Goal: Entertainment & Leisure: Consume media (video, audio)

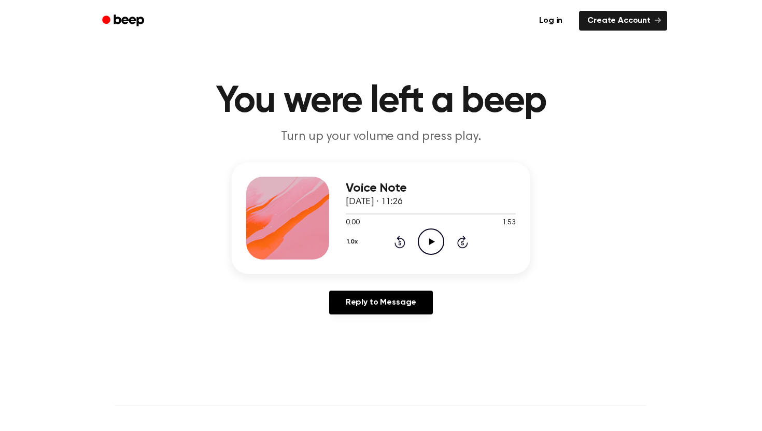
click at [428, 235] on icon "Play Audio" at bounding box center [431, 242] width 26 height 26
click at [428, 235] on icon "Pause Audio" at bounding box center [431, 242] width 26 height 26
click at [423, 248] on icon "Play Audio" at bounding box center [431, 242] width 26 height 26
click at [423, 248] on icon "Pause Audio" at bounding box center [431, 242] width 26 height 26
click at [435, 244] on icon "Play Audio" at bounding box center [431, 242] width 26 height 26
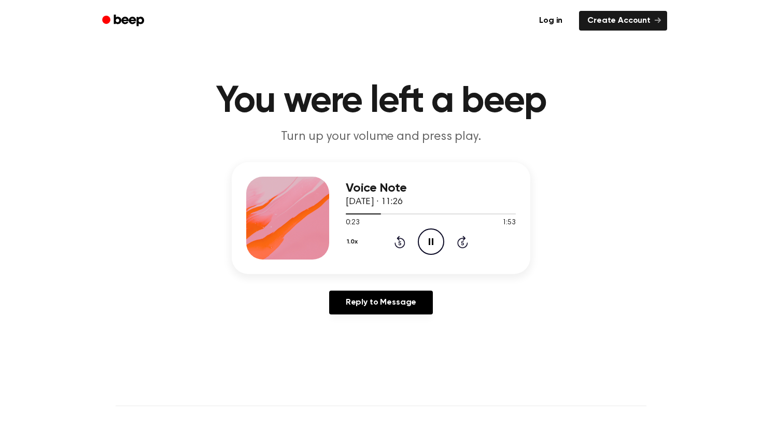
click at [435, 244] on icon "Pause Audio" at bounding box center [431, 242] width 26 height 26
click at [435, 244] on icon "Play Audio" at bounding box center [431, 242] width 26 height 26
click at [435, 244] on icon "Pause Audio" at bounding box center [431, 242] width 26 height 26
click at [435, 244] on icon "Play Audio" at bounding box center [431, 242] width 26 height 26
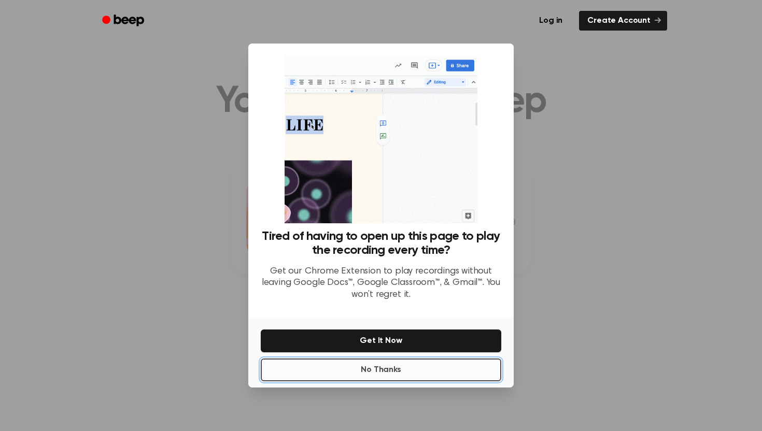
click at [391, 374] on button "No Thanks" at bounding box center [381, 370] width 241 height 23
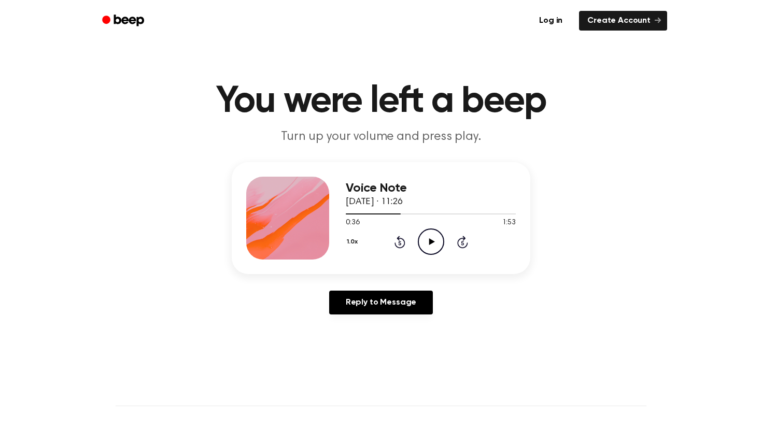
click at [431, 246] on icon "Play Audio" at bounding box center [431, 242] width 26 height 26
click at [434, 241] on icon "Pause Audio" at bounding box center [431, 242] width 26 height 26
